Goal: Task Accomplishment & Management: Manage account settings

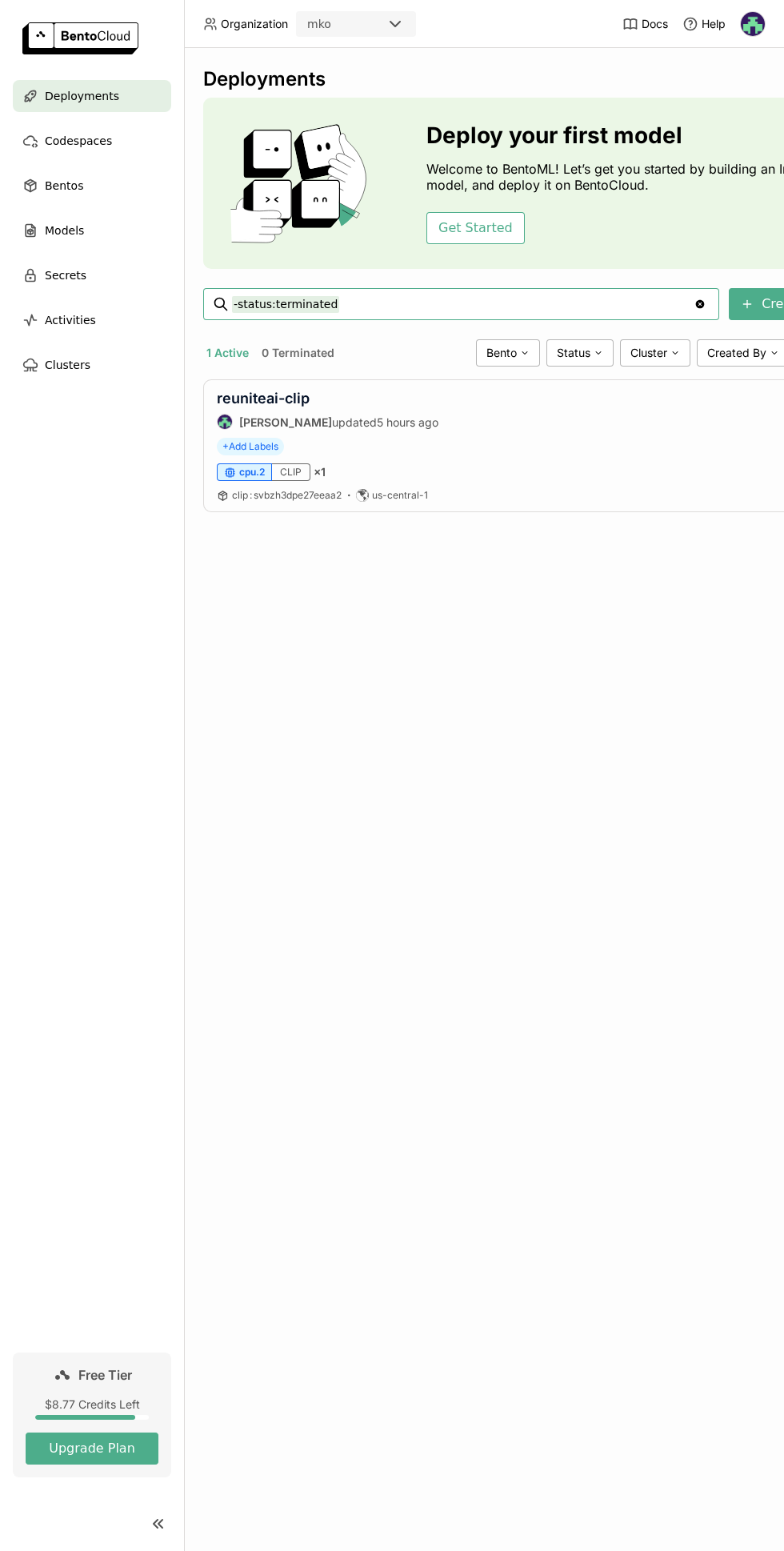
click at [282, 356] on button "0 Terminated" at bounding box center [298, 352] width 79 height 21
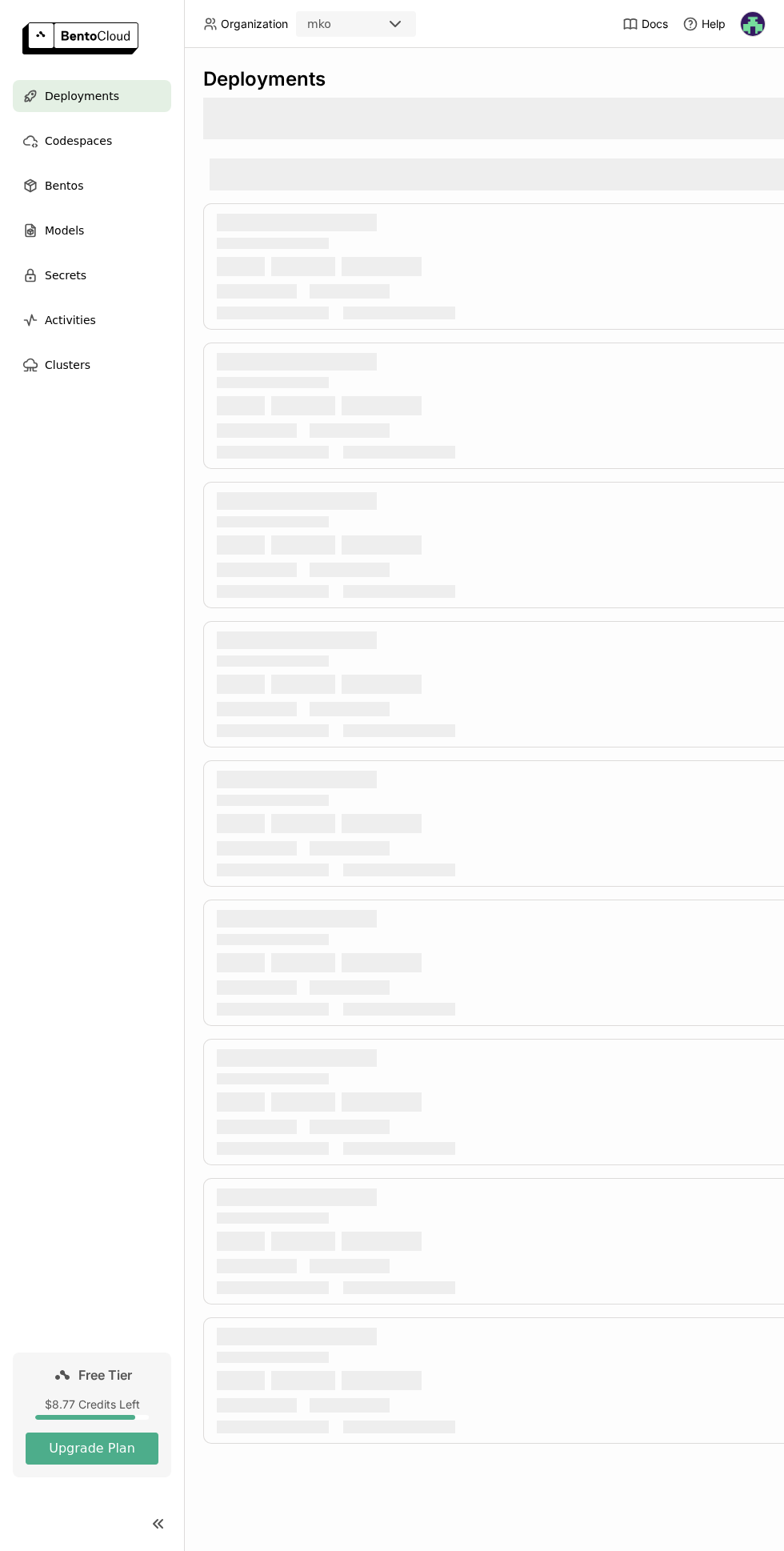
click at [291, 406] on div at bounding box center [303, 405] width 64 height 19
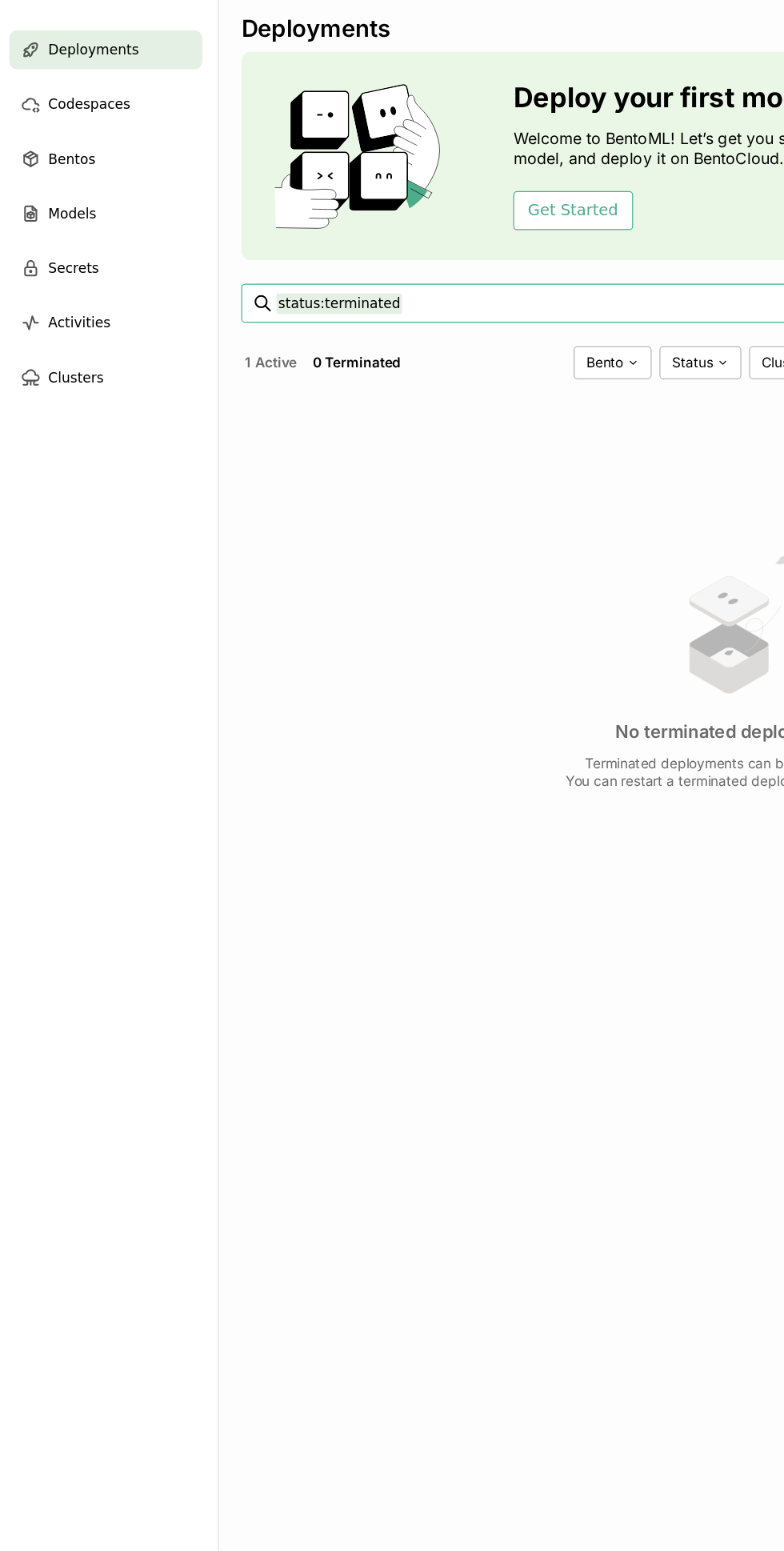
click at [469, 300] on input "status:terminated" at bounding box center [462, 304] width 461 height 26
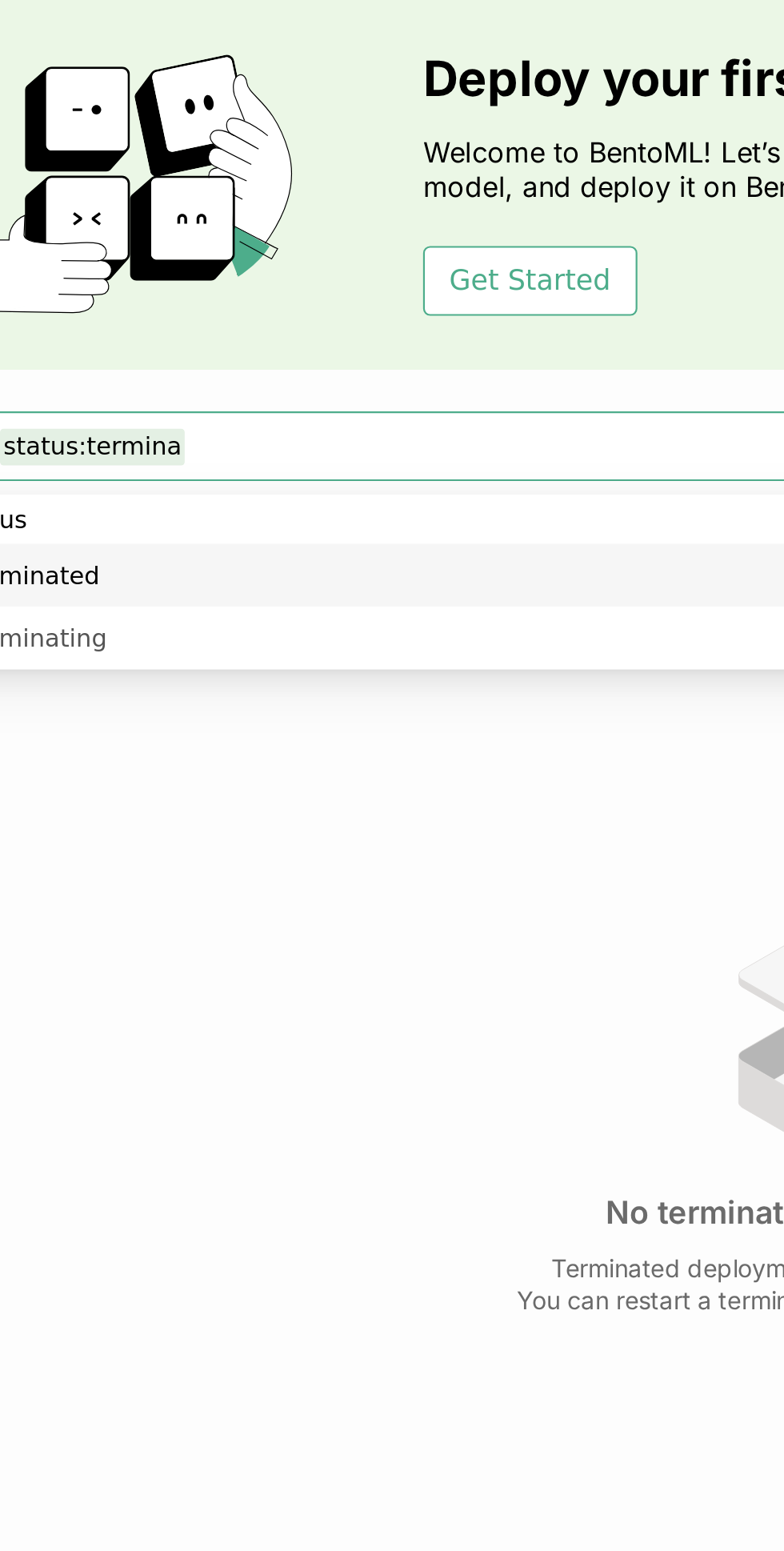
type input "s"
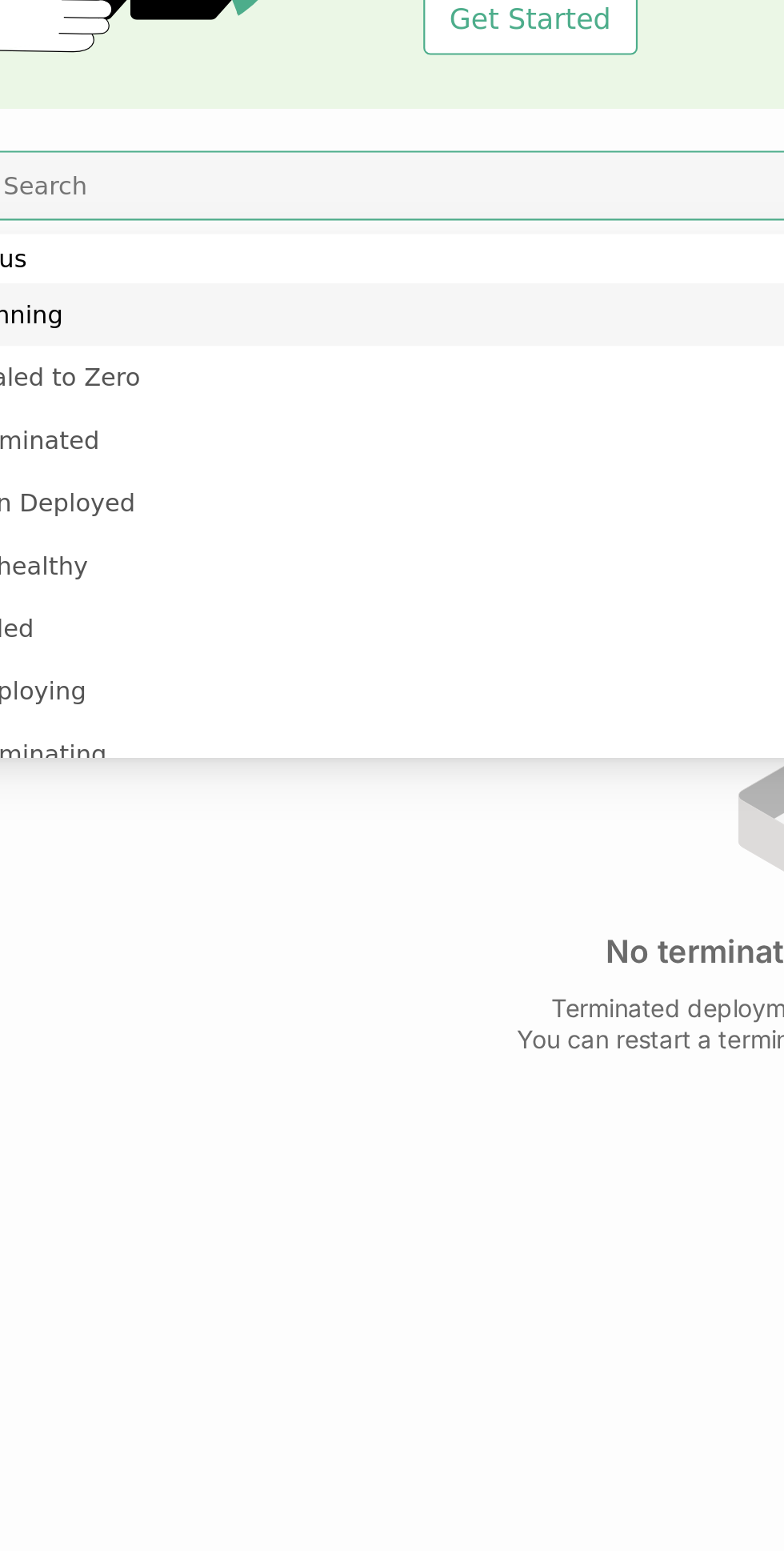
scroll to position [91, 0]
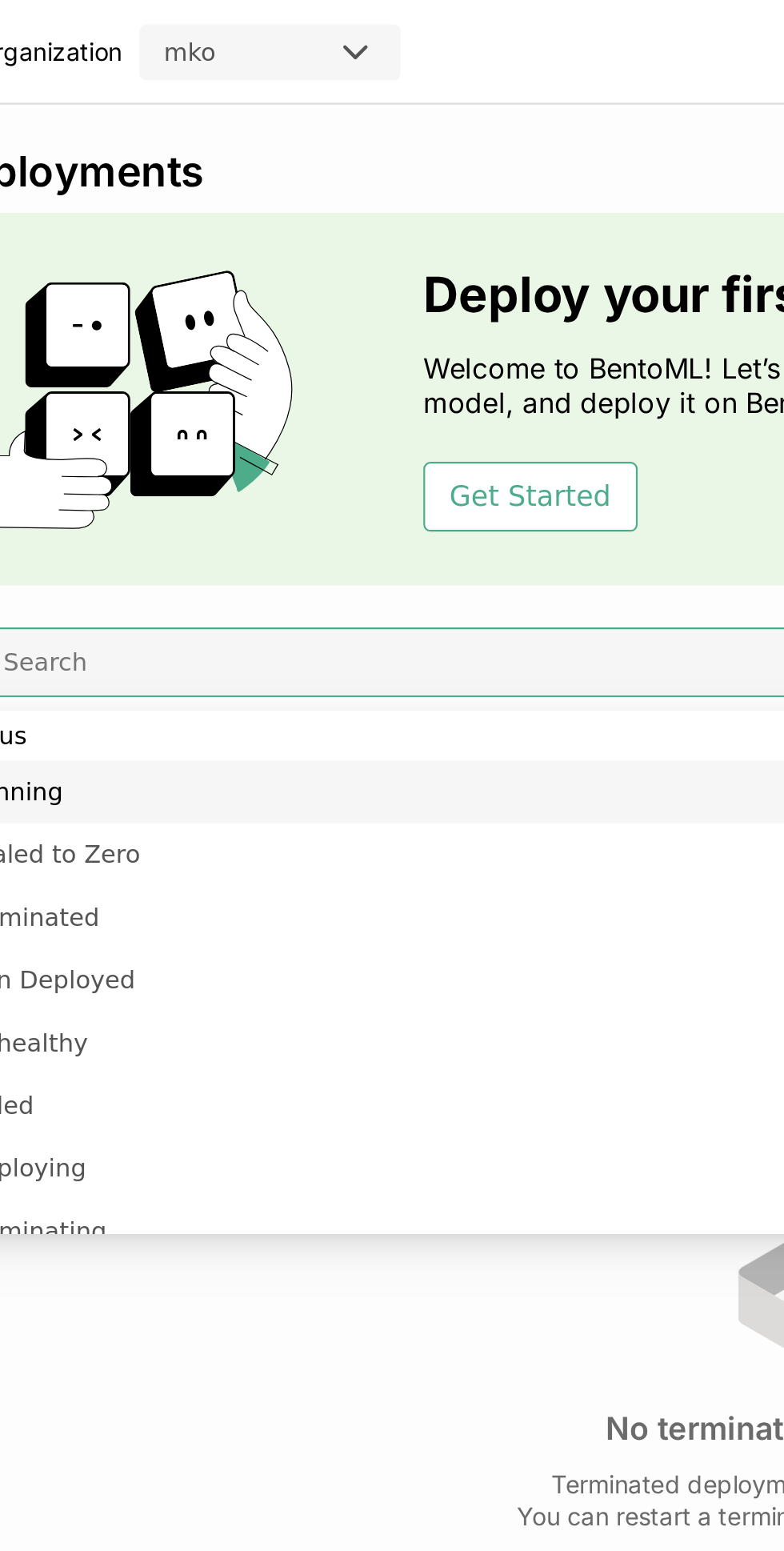
click at [537, 291] on input at bounding box center [472, 304] width 480 height 26
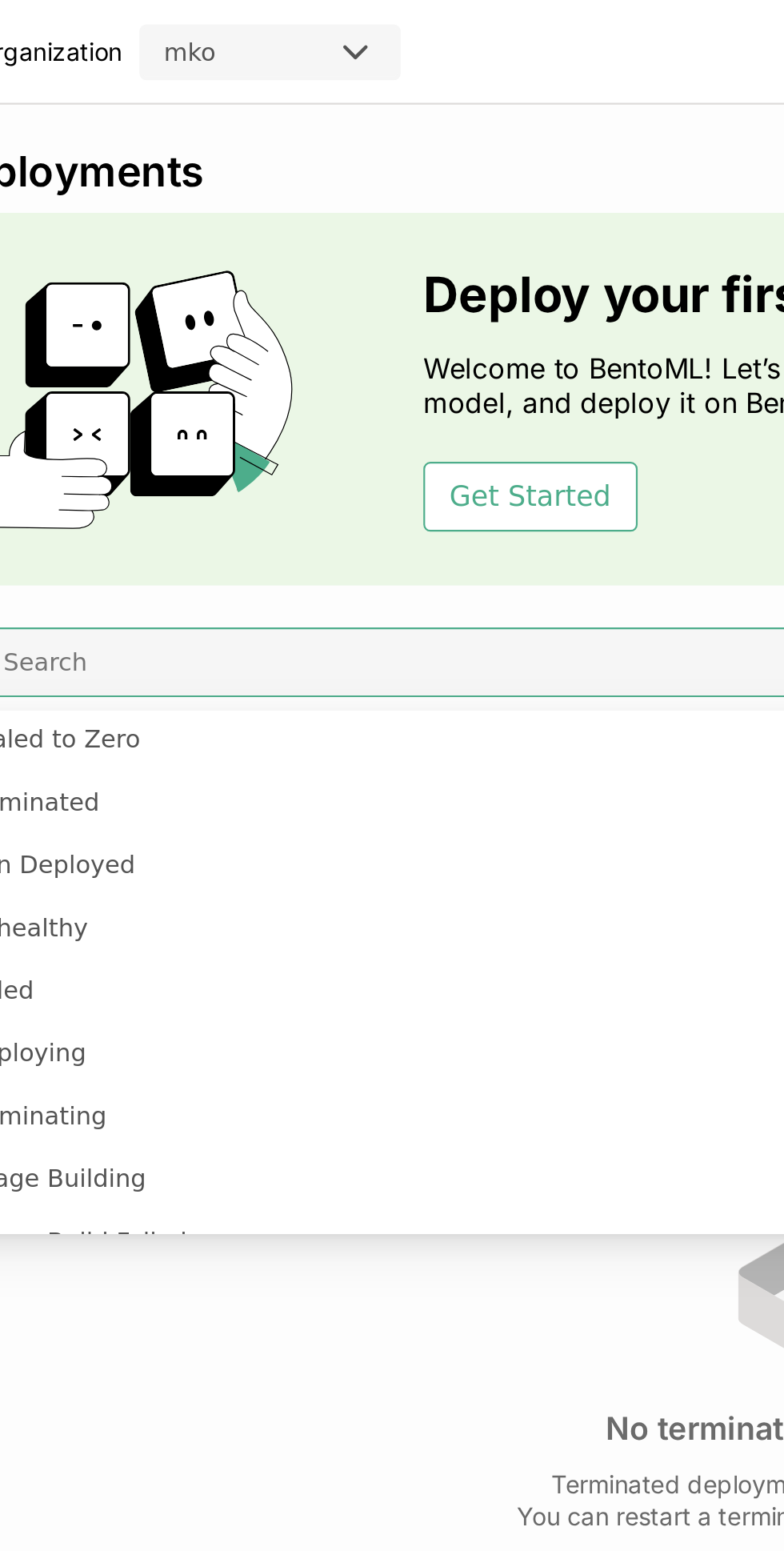
scroll to position [59, 0]
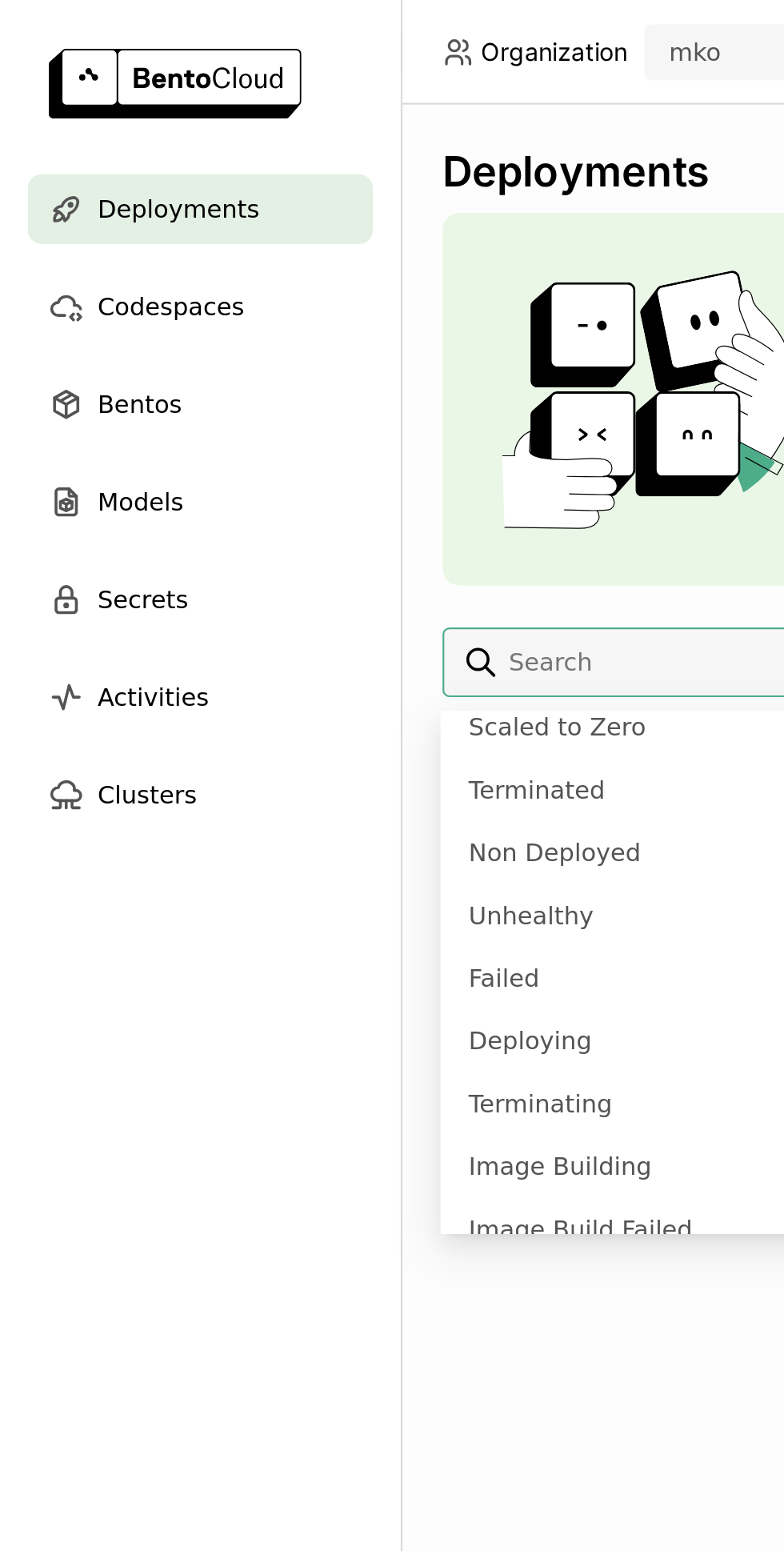
click at [278, 168] on div "Deploy your first model Welcome to BentoML! Let’s get you started by building a…" at bounding box center [603, 183] width 800 height 171
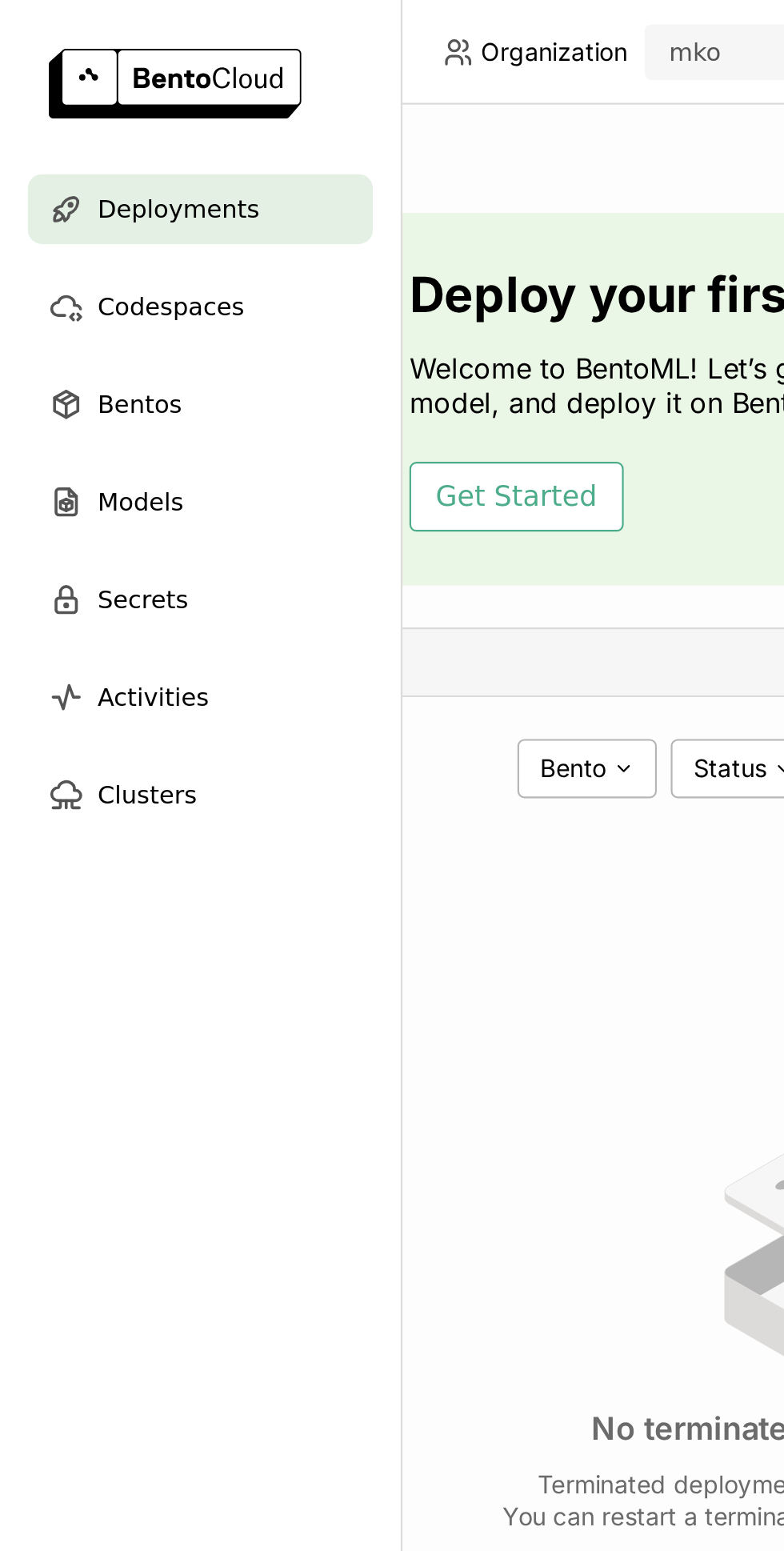
scroll to position [0, 0]
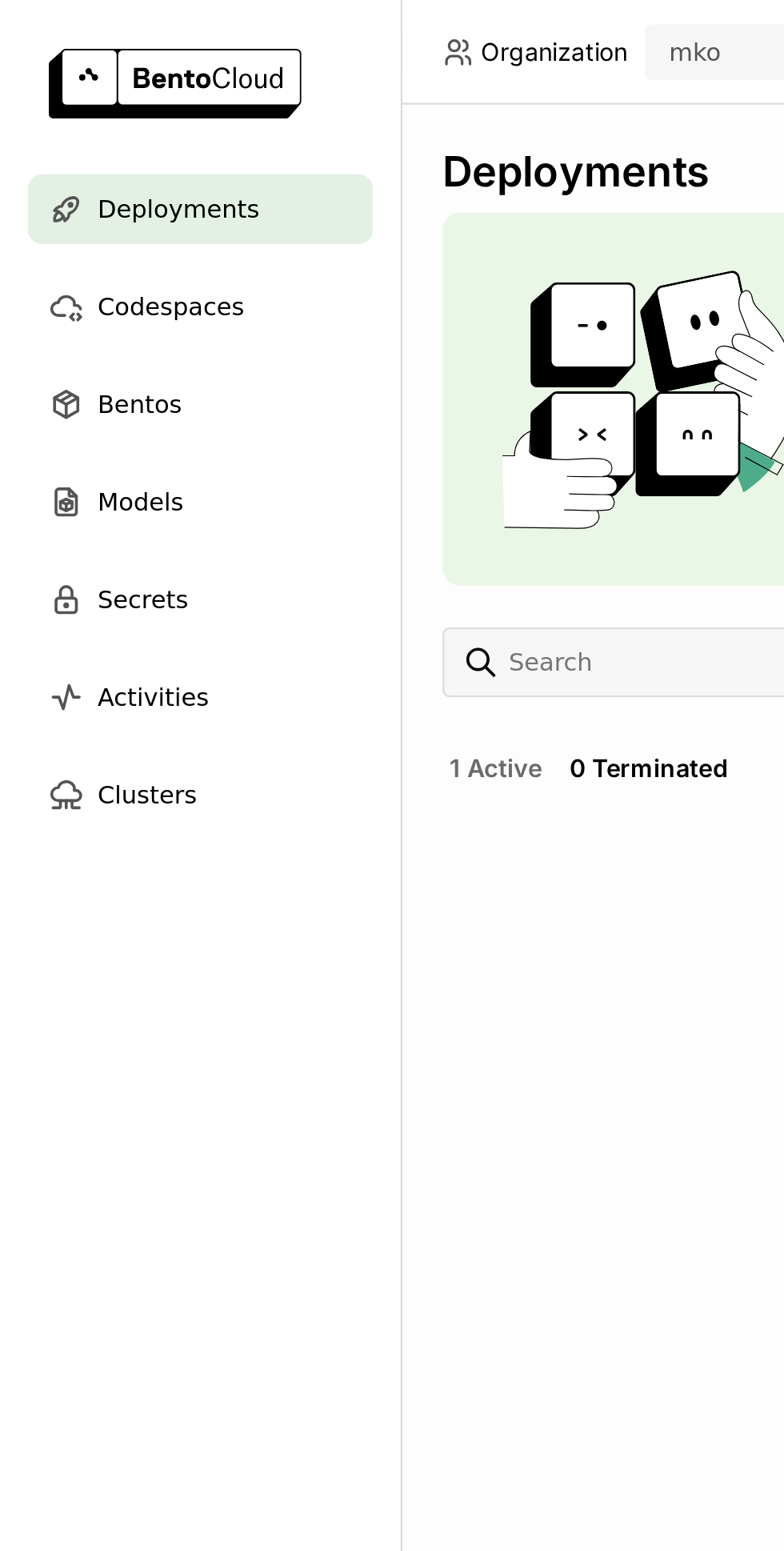
click at [218, 343] on button "1 Active" at bounding box center [227, 352] width 49 height 21
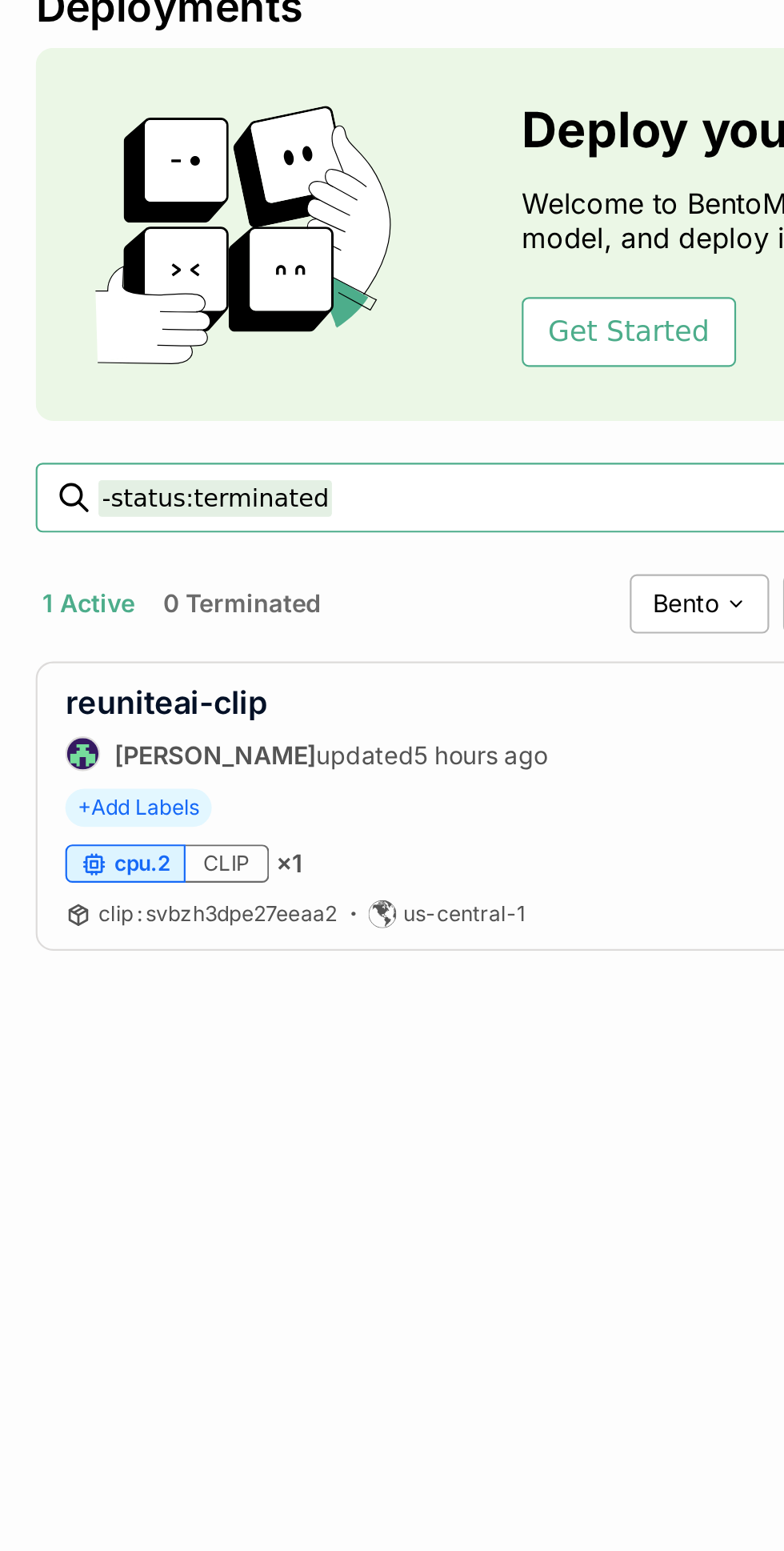
click at [299, 389] on link "reuniteai-clip" at bounding box center [262, 397] width 92 height 17
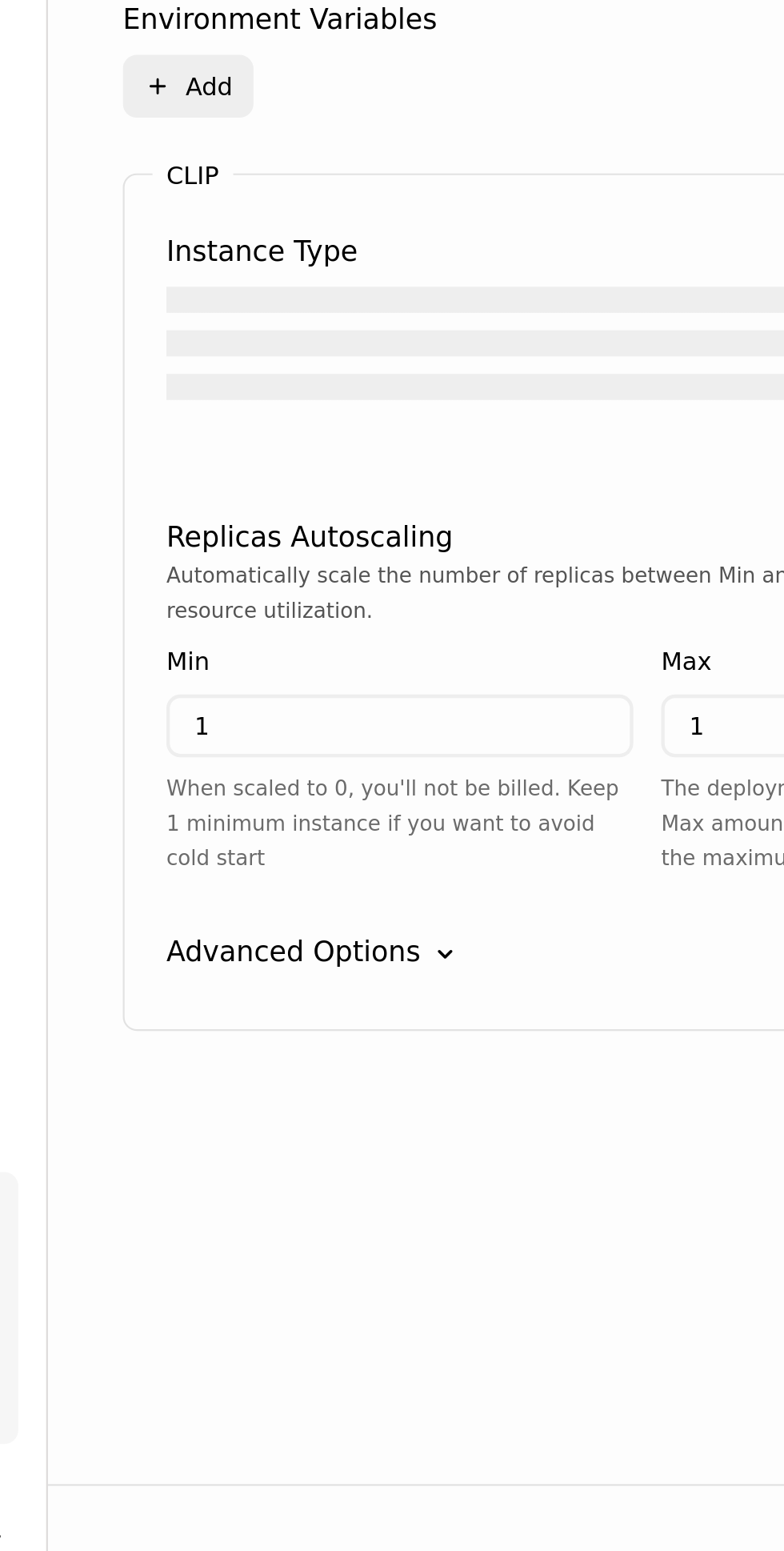
click at [394, 1160] on input "1" at bounding box center [346, 1148] width 211 height 26
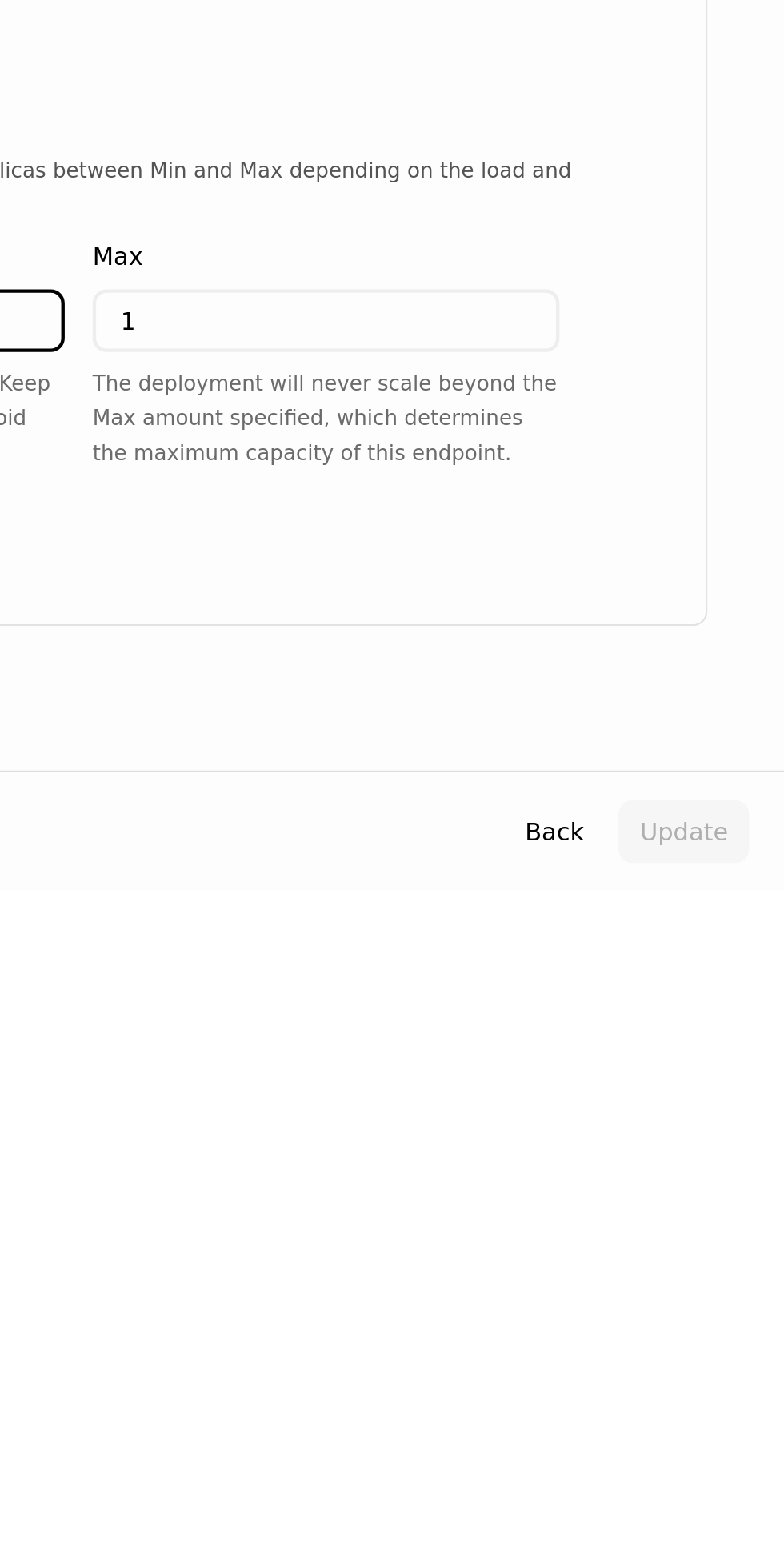
scroll to position [121, 0]
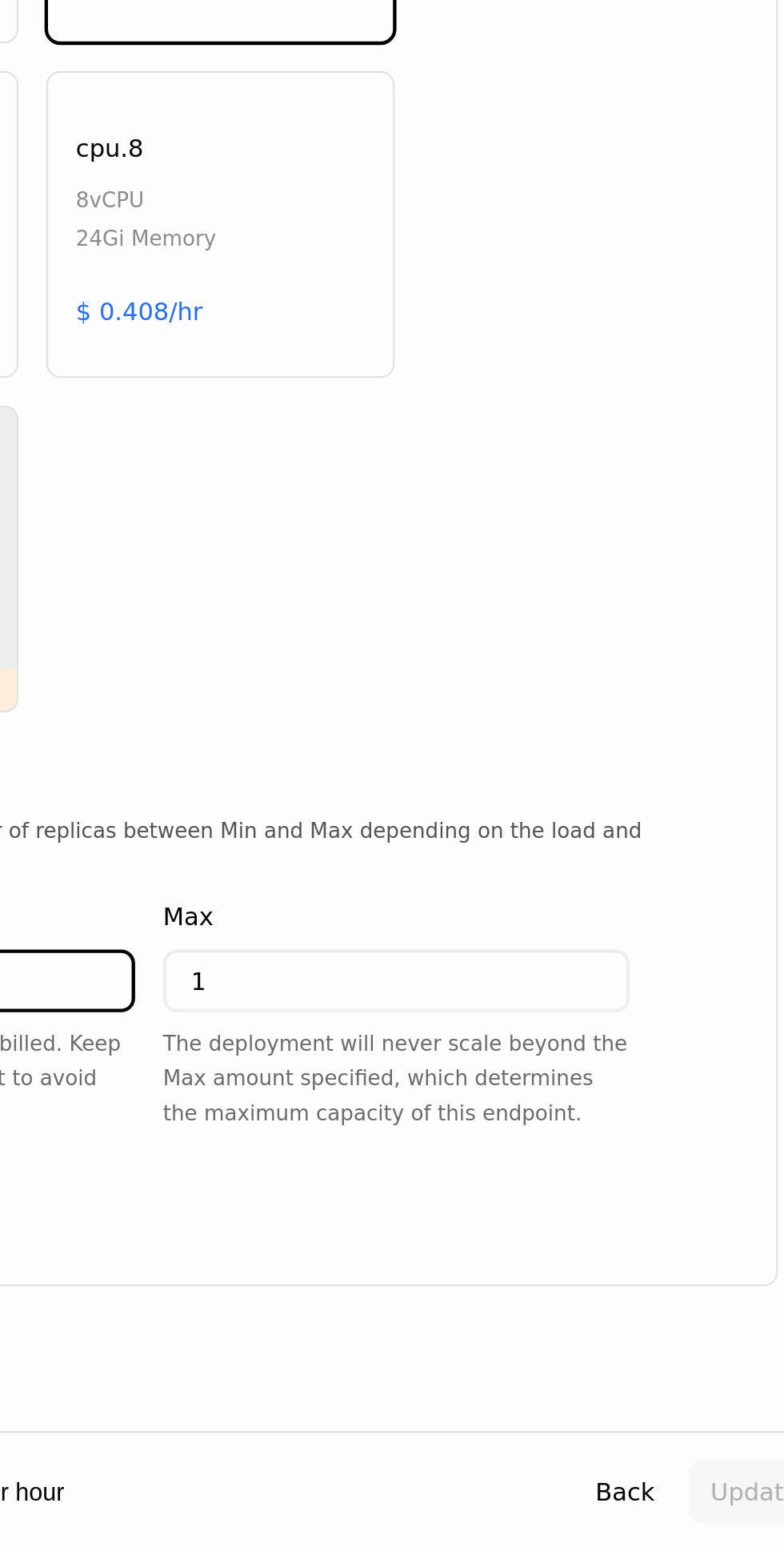
type input "0"
click at [719, 1383] on div "Advanced Options Down" at bounding box center [483, 1392] width 489 height 19
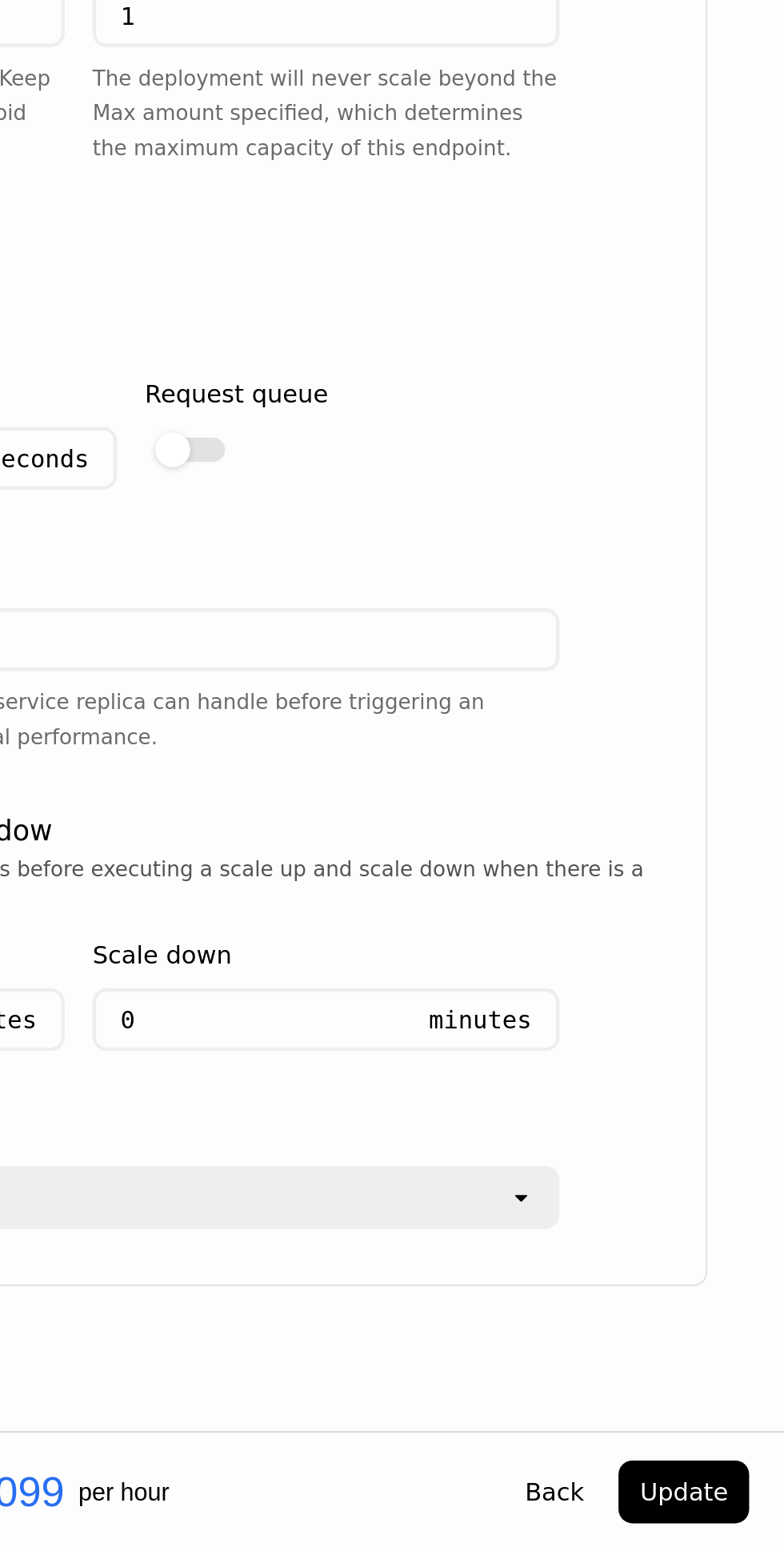
scroll to position [0, 0]
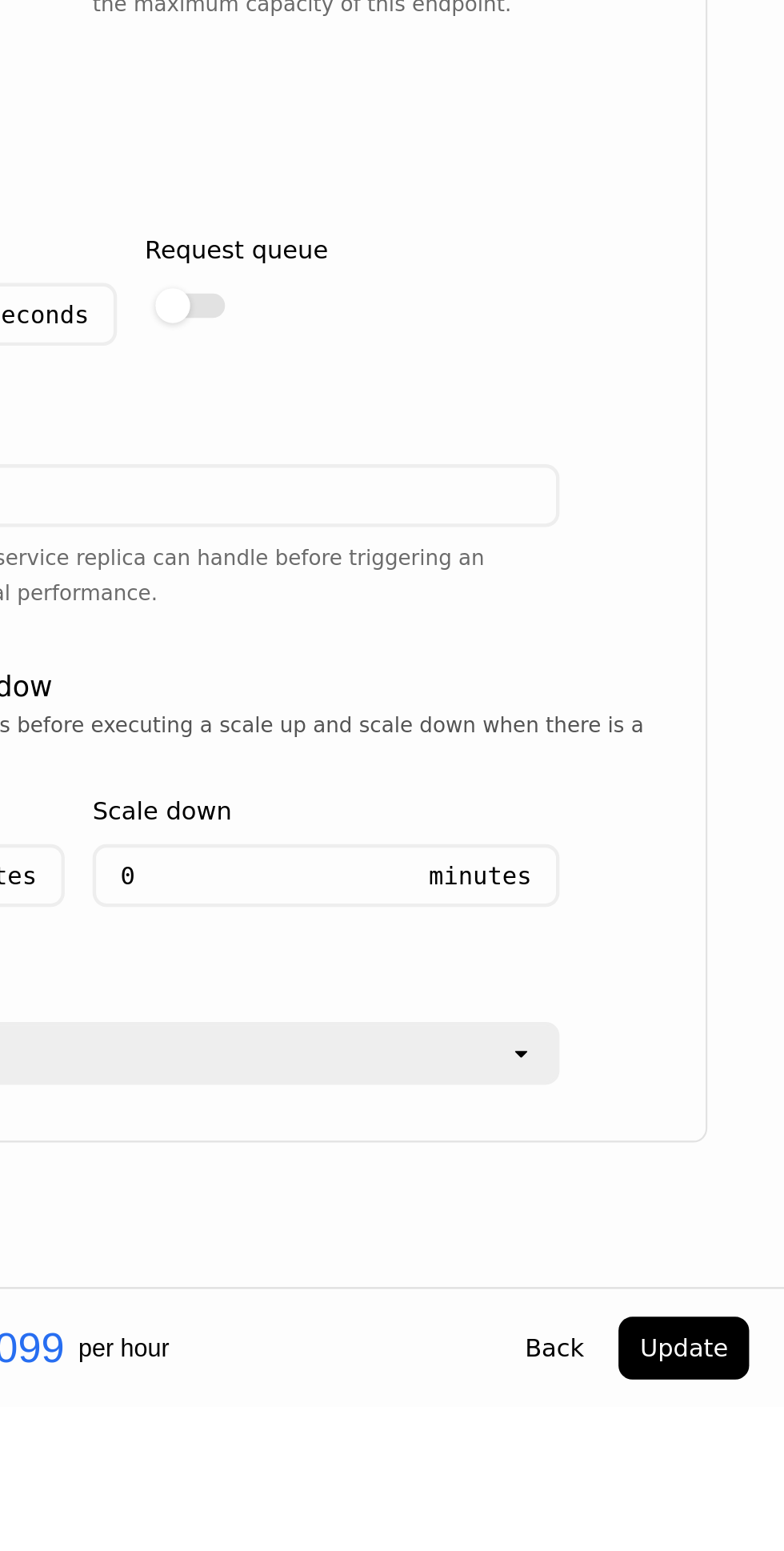
click at [743, 1538] on button "Update" at bounding box center [737, 1523] width 60 height 29
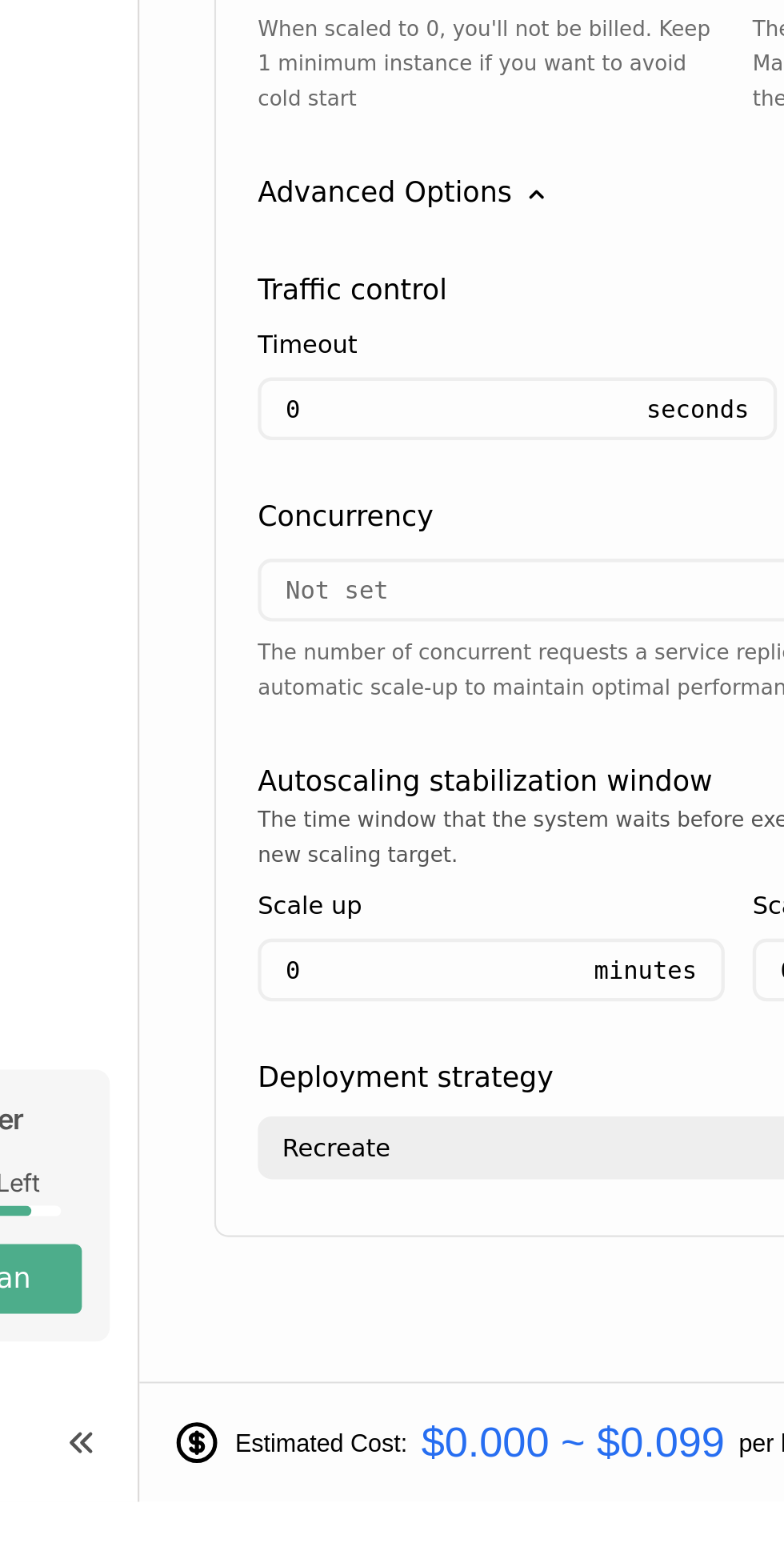
scroll to position [117, 0]
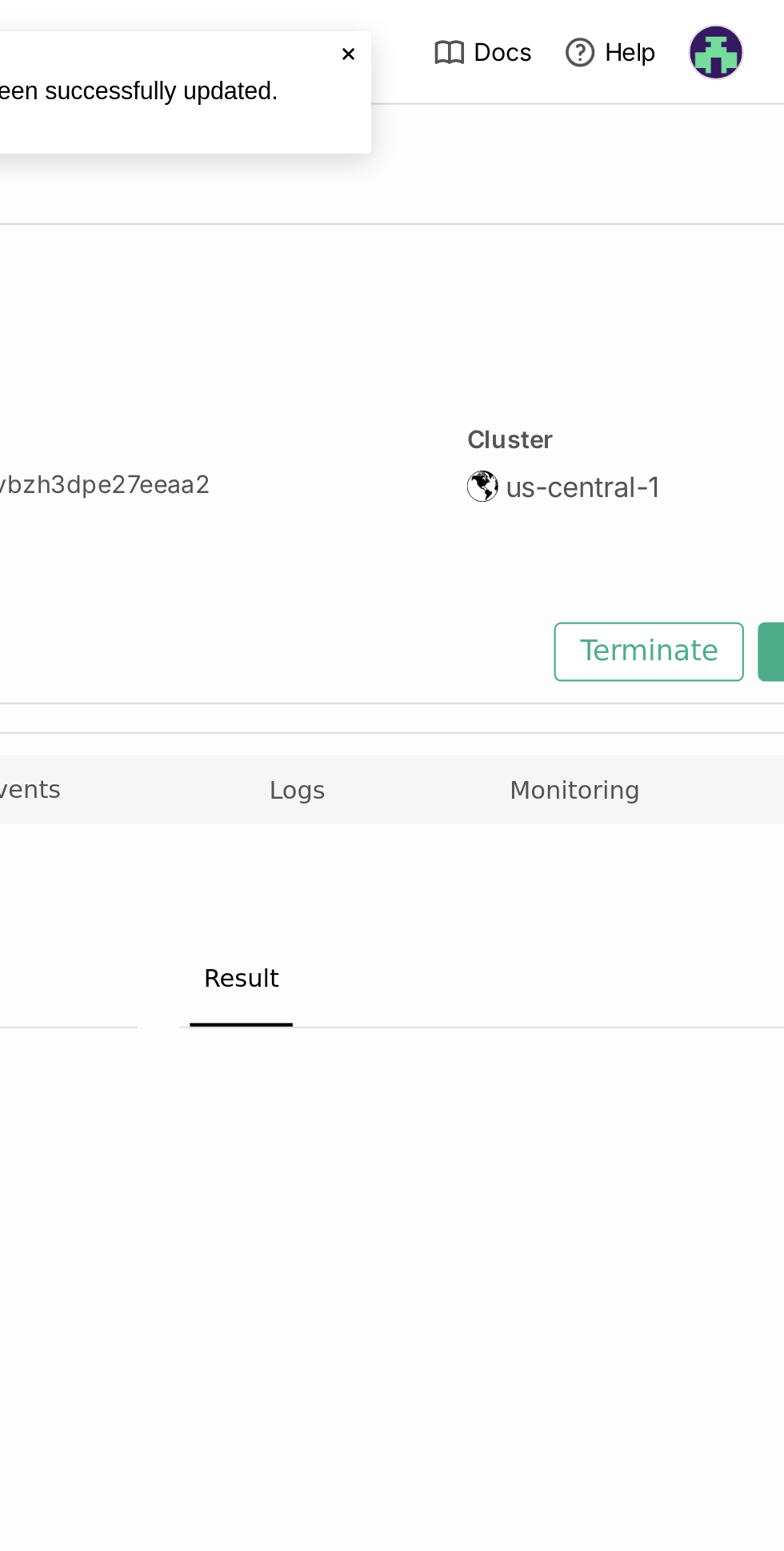
scroll to position [0, 238]
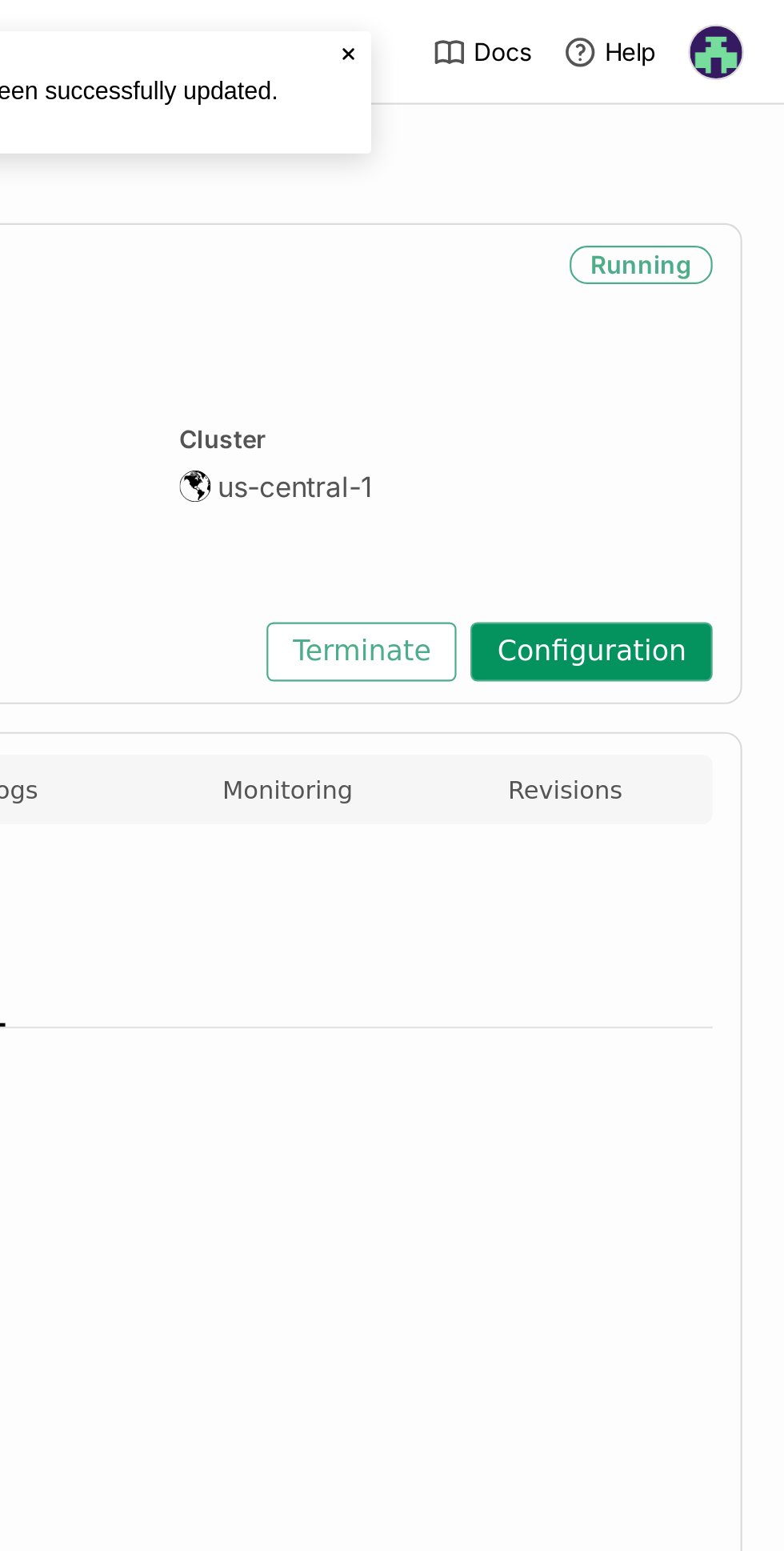
click at [722, 311] on button "Configuration" at bounding box center [696, 299] width 111 height 27
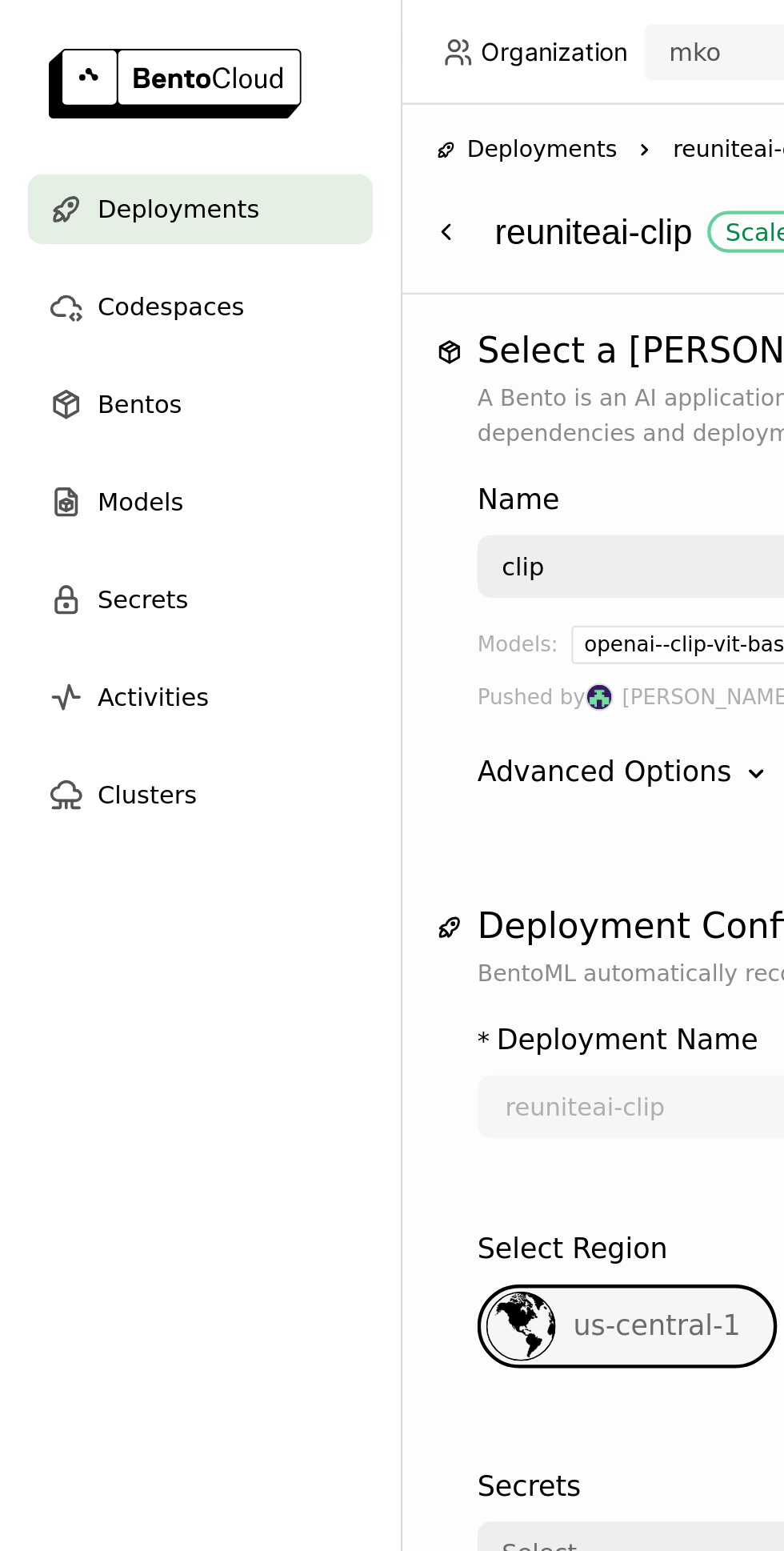
click at [105, 94] on span "Deployments" at bounding box center [81, 95] width 74 height 19
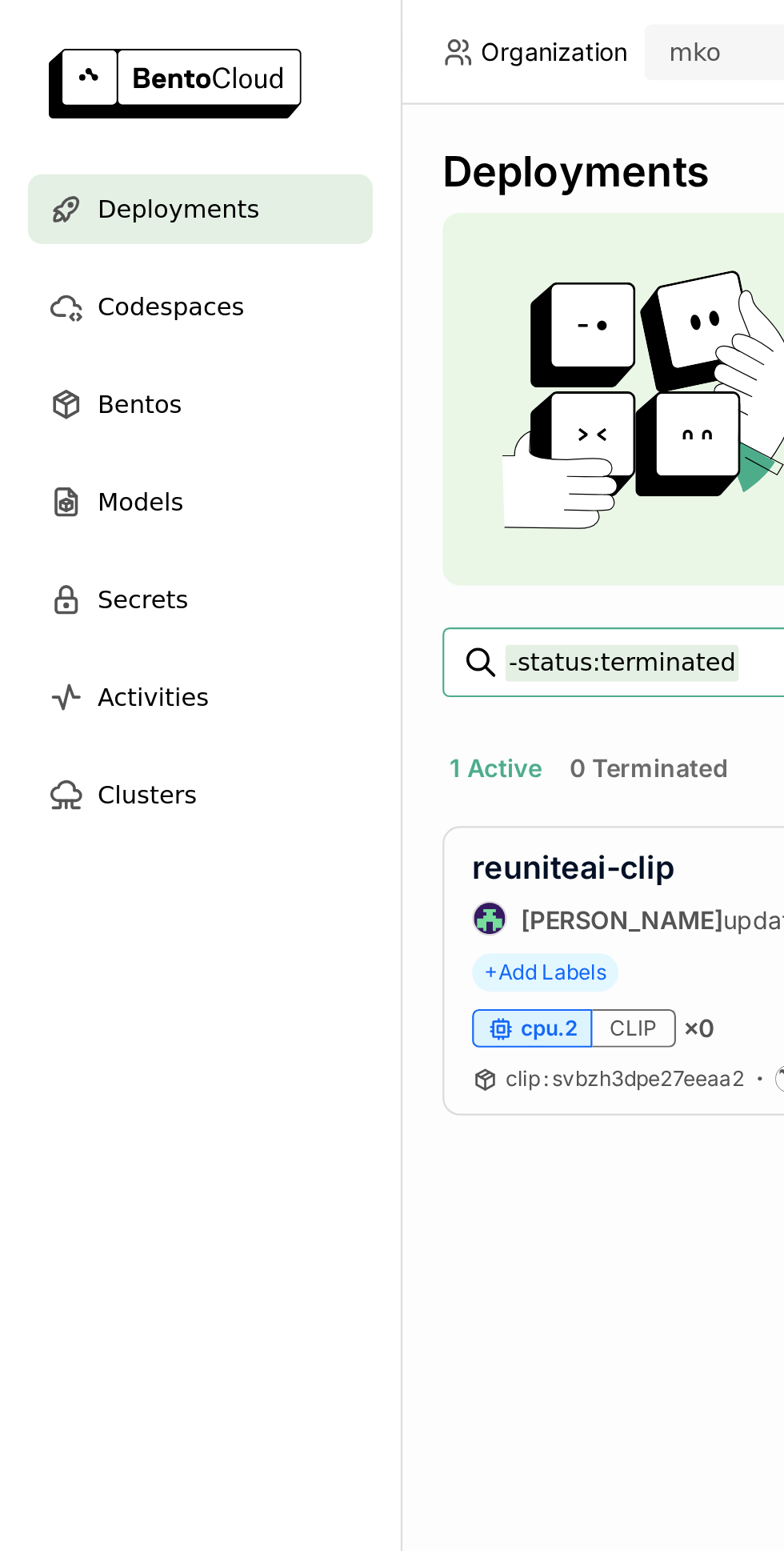
click at [290, 404] on link "reuniteai-clip" at bounding box center [262, 397] width 92 height 17
